Goal: Register for event/course

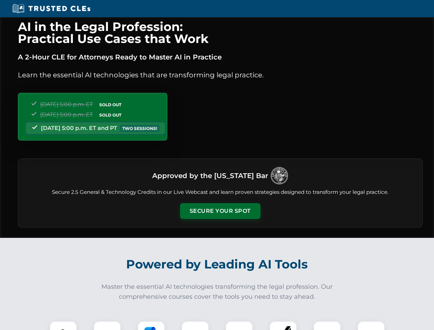
click at [220, 211] on button "Secure Your Spot" at bounding box center [220, 211] width 80 height 16
click at [63, 325] on img at bounding box center [63, 335] width 20 height 20
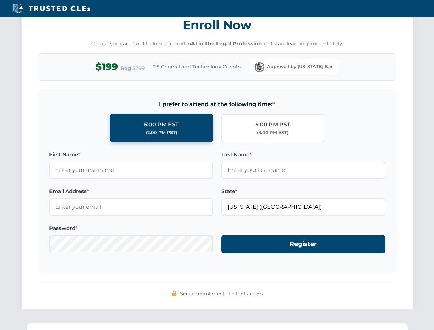
scroll to position [675, 0]
